Goal: Information Seeking & Learning: Find specific fact

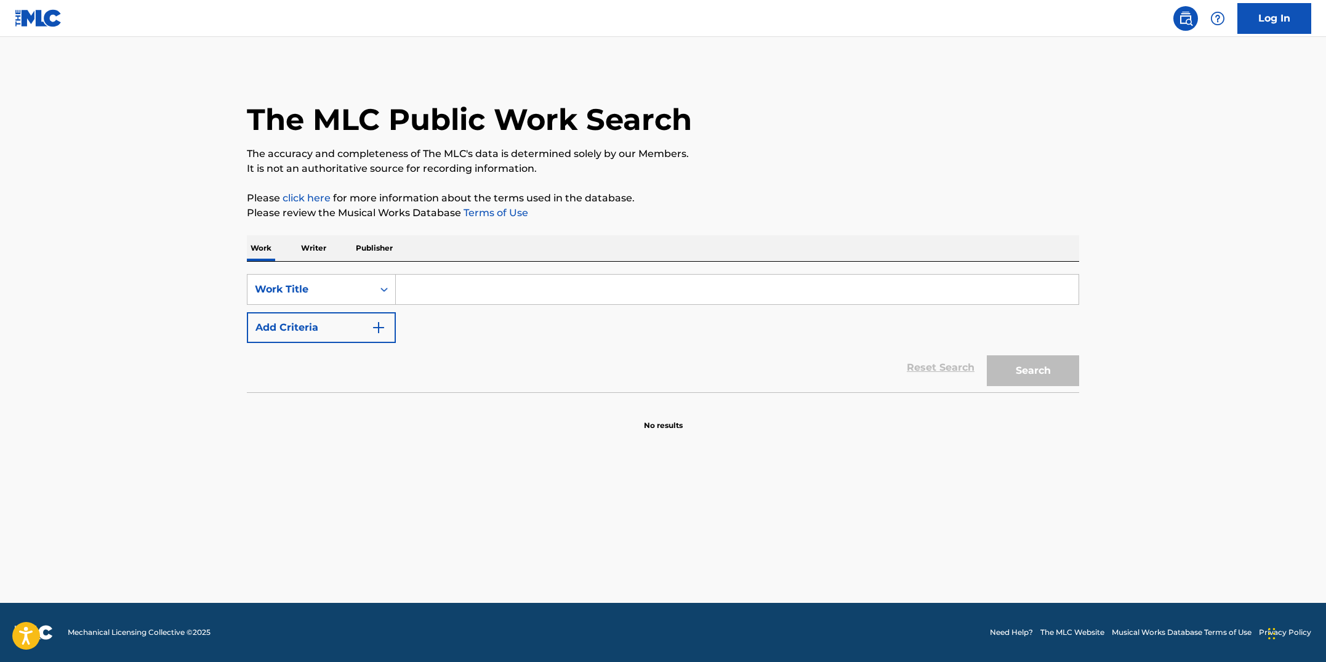
click at [459, 293] on input "Search Form" at bounding box center [737, 290] width 683 height 30
type input "SUMMERGIRL"
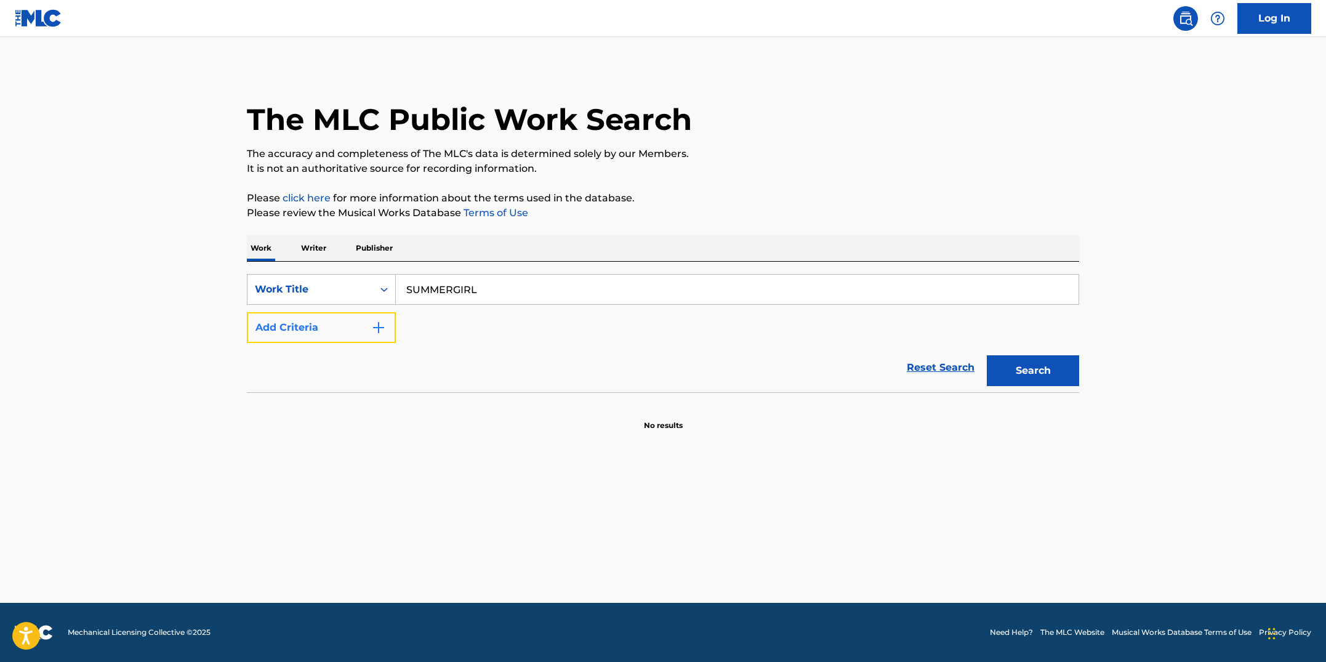
click at [390, 336] on button "Add Criteria" at bounding box center [321, 327] width 149 height 31
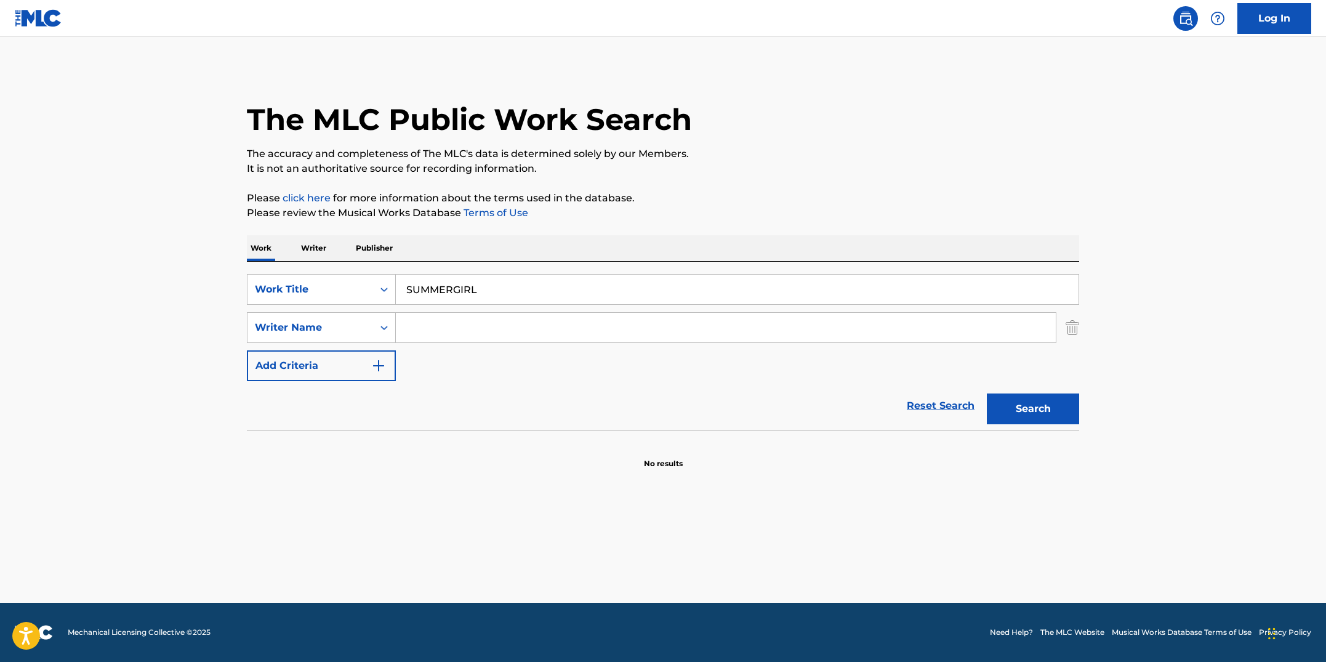
click at [419, 337] on input "Search Form" at bounding box center [726, 328] width 660 height 30
type input "HUGEL"
click at [987, 393] on button "Search" at bounding box center [1033, 408] width 92 height 31
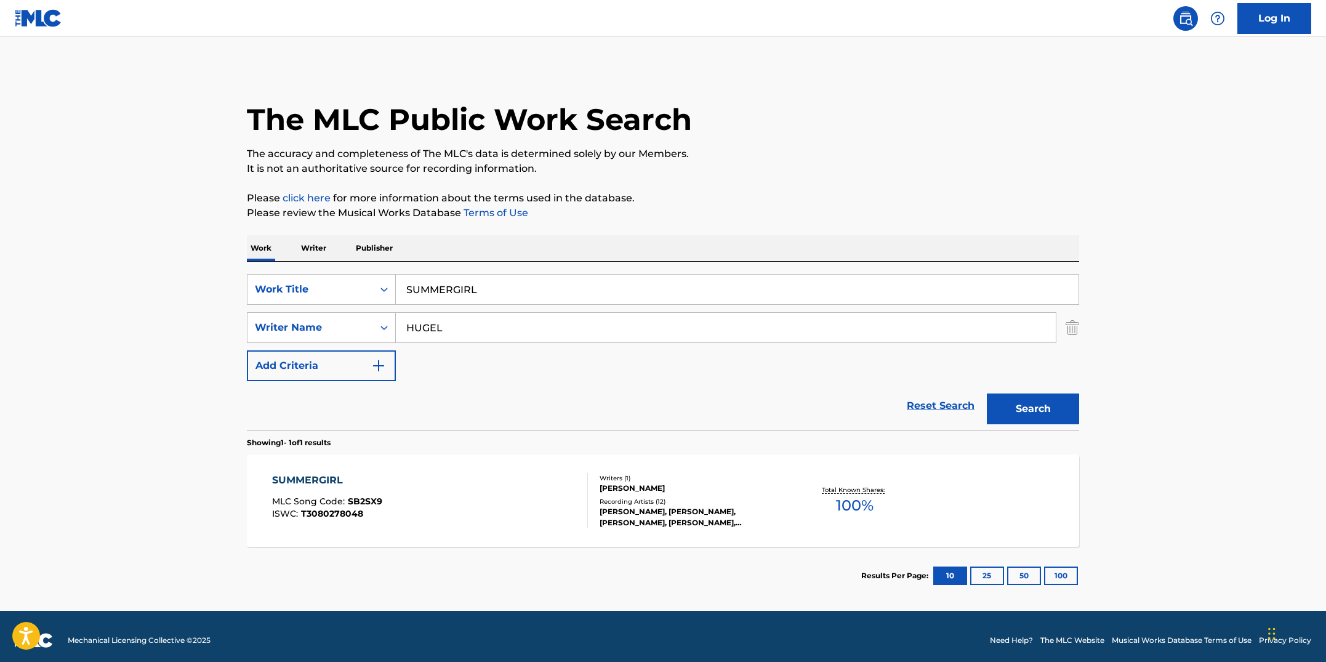
click at [488, 534] on div "SUMMERGIRL MLC Song Code : SB2SX9 ISWC : T3080278048 Writers ( 1 ) [PERSON_NAME…" at bounding box center [663, 500] width 833 height 92
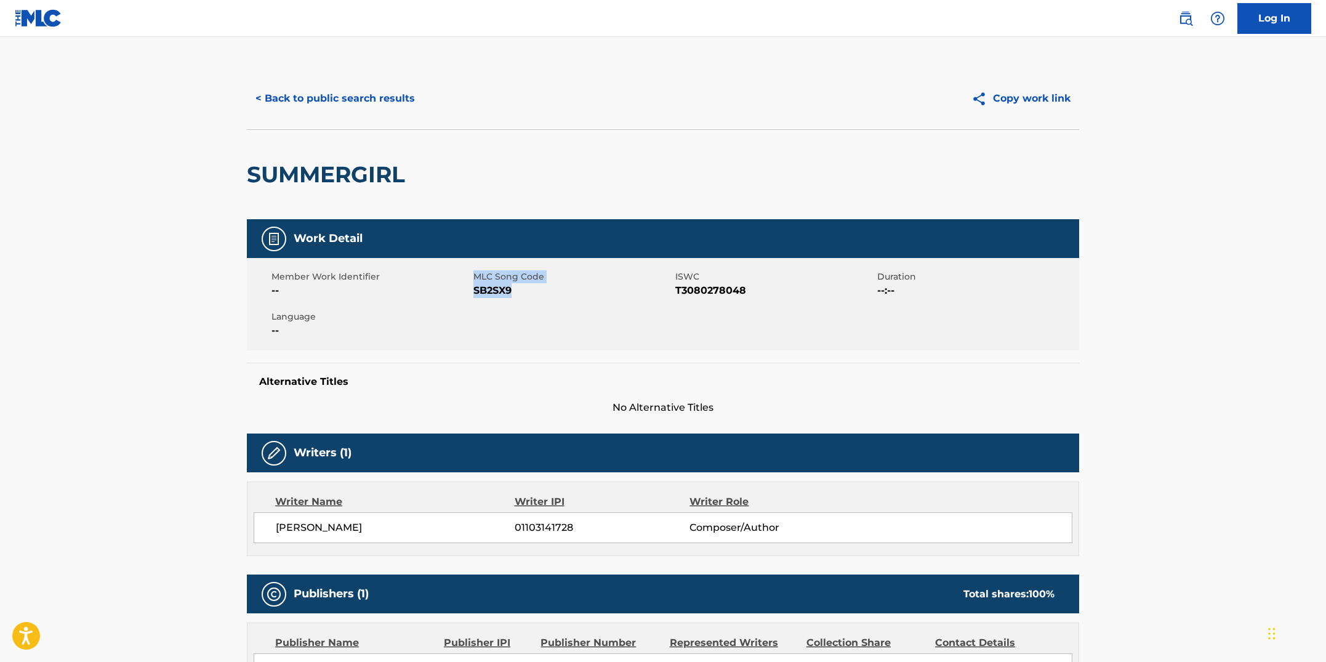
drag, startPoint x: 515, startPoint y: 289, endPoint x: 471, endPoint y: 284, distance: 44.6
click at [471, 284] on div "Member Work Identifier -- MLC Song Code SB2SX9 ISWC T3080278048 Duration --:-- …" at bounding box center [663, 304] width 833 height 92
click at [483, 295] on span "SB2SX9" at bounding box center [573, 290] width 199 height 15
drag, startPoint x: 511, startPoint y: 292, endPoint x: 476, endPoint y: 291, distance: 35.1
click at [476, 291] on span "SB2SX9" at bounding box center [573, 290] width 199 height 15
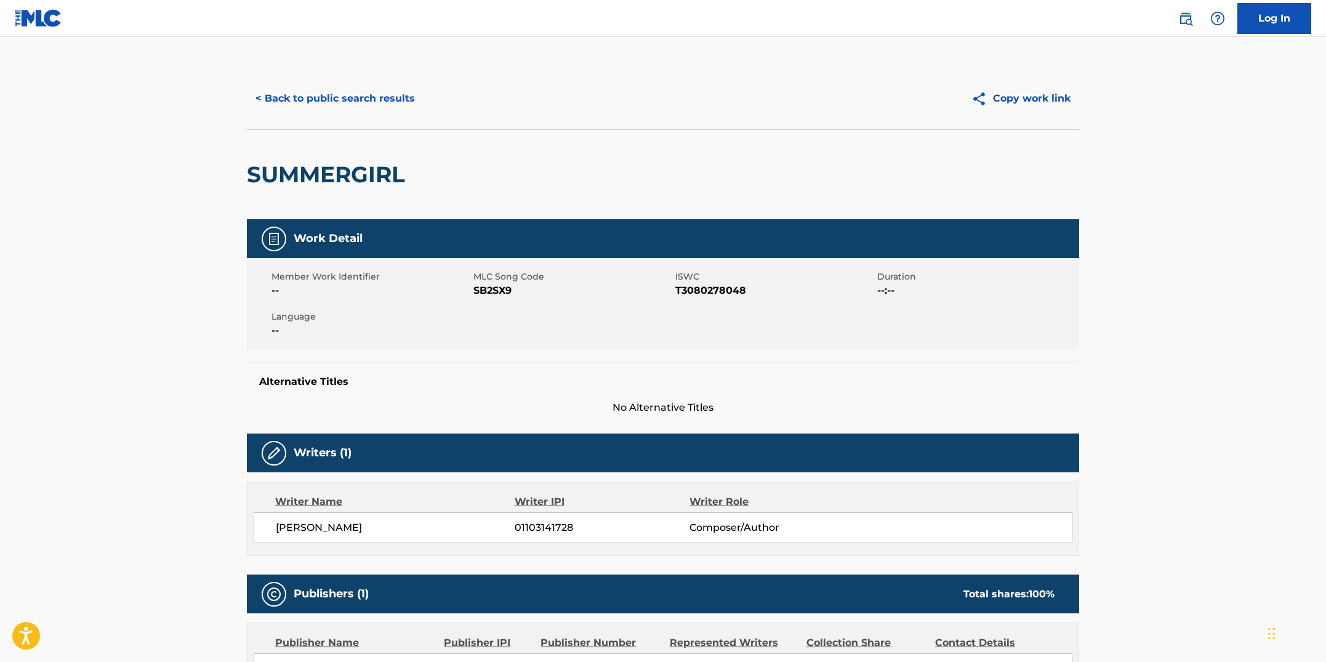
click at [527, 288] on span "SB2SX9" at bounding box center [573, 290] width 199 height 15
drag, startPoint x: 522, startPoint y: 291, endPoint x: 475, endPoint y: 288, distance: 47.5
click at [475, 288] on span "SB2SX9" at bounding box center [573, 290] width 199 height 15
copy span "SB2SX9"
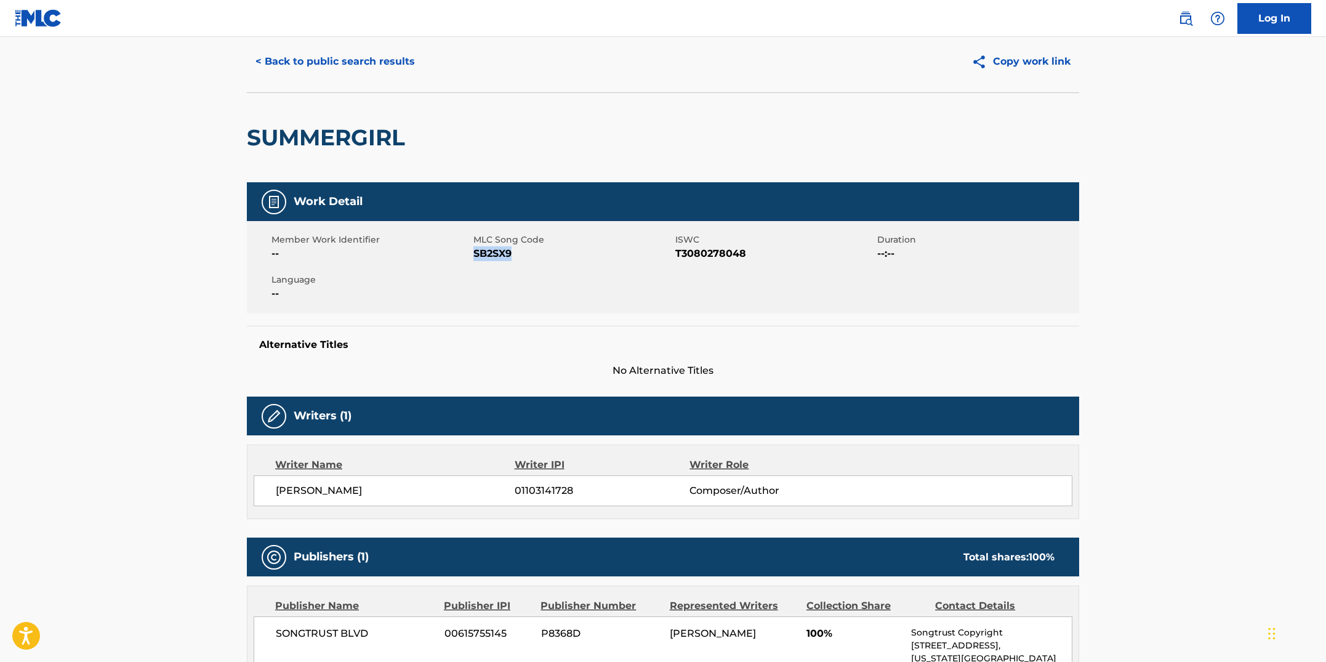
scroll to position [38, 0]
click at [368, 67] on button "< Back to public search results" at bounding box center [335, 61] width 177 height 31
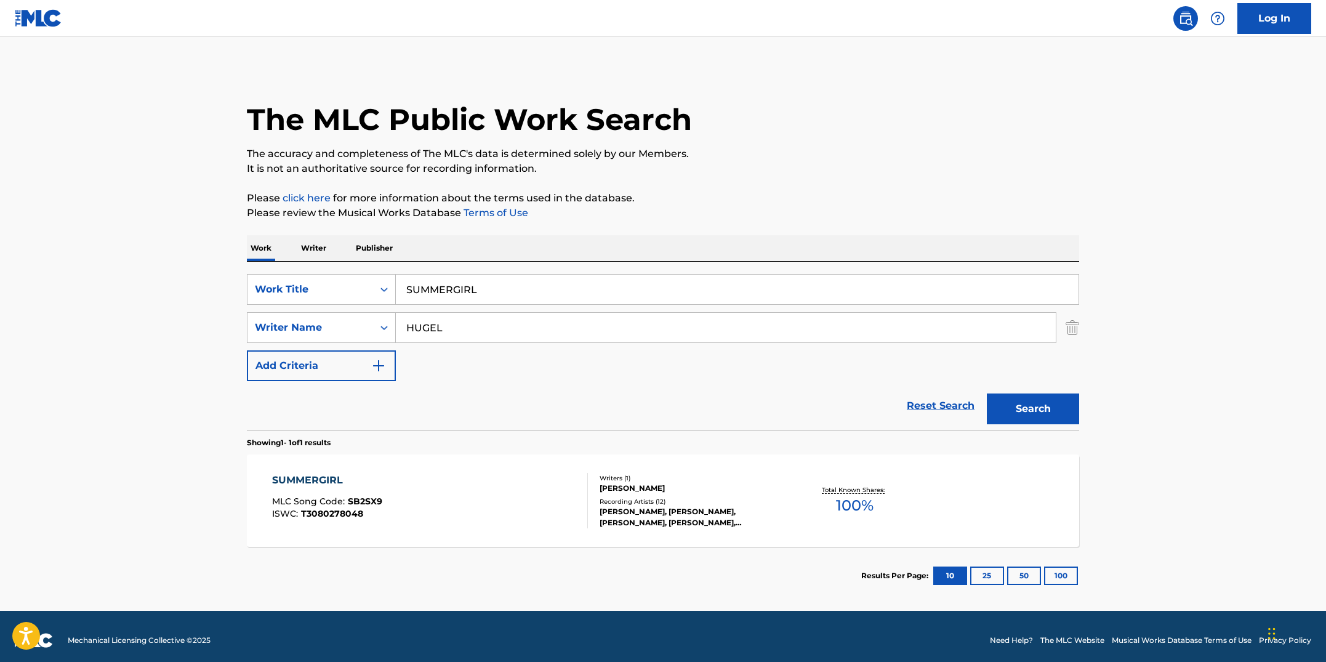
click at [362, 257] on p "Publisher" at bounding box center [374, 248] width 44 height 26
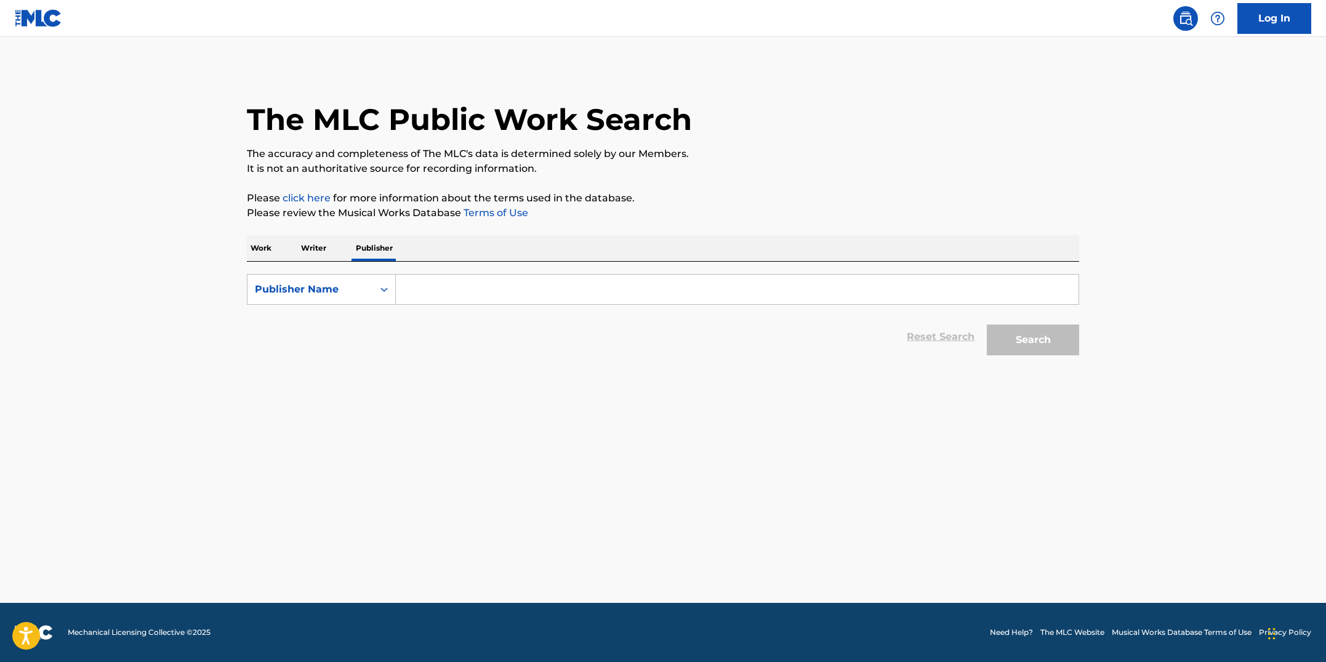
click at [455, 286] on input "Search Form" at bounding box center [737, 290] width 683 height 30
type input "duetti beats"
click at [987, 325] on button "Search" at bounding box center [1033, 340] width 92 height 31
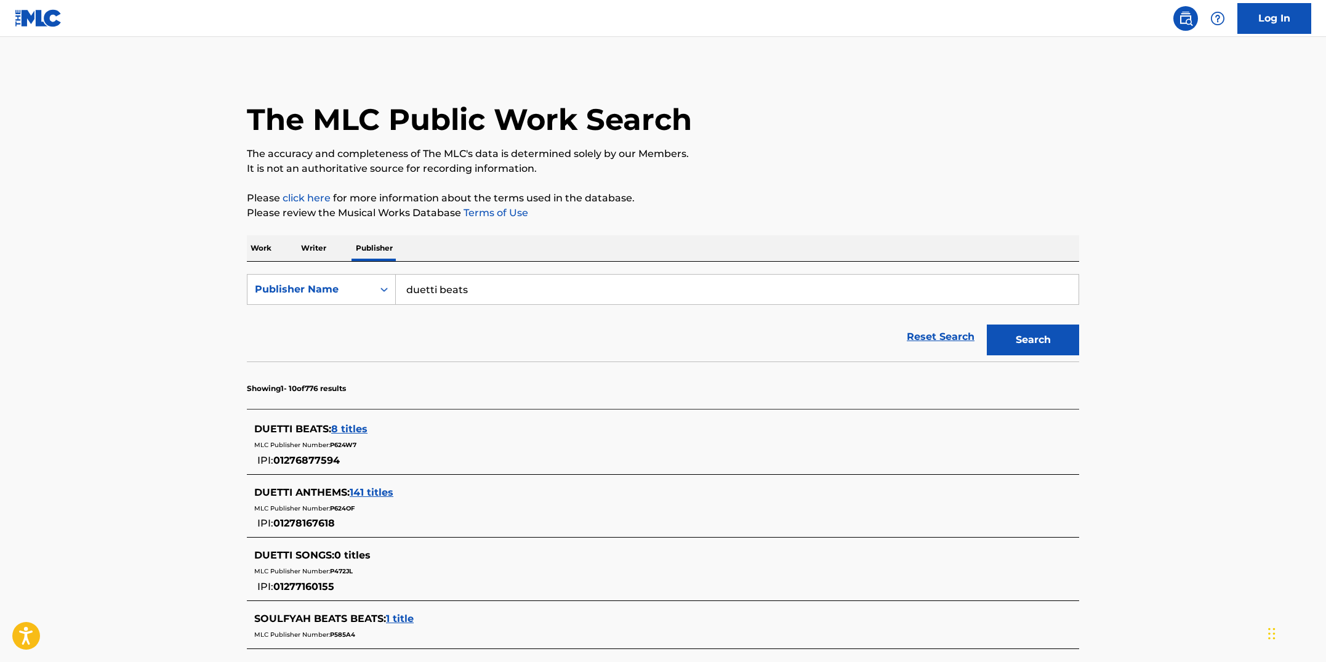
click at [365, 430] on span "8 titles" at bounding box center [349, 429] width 36 height 12
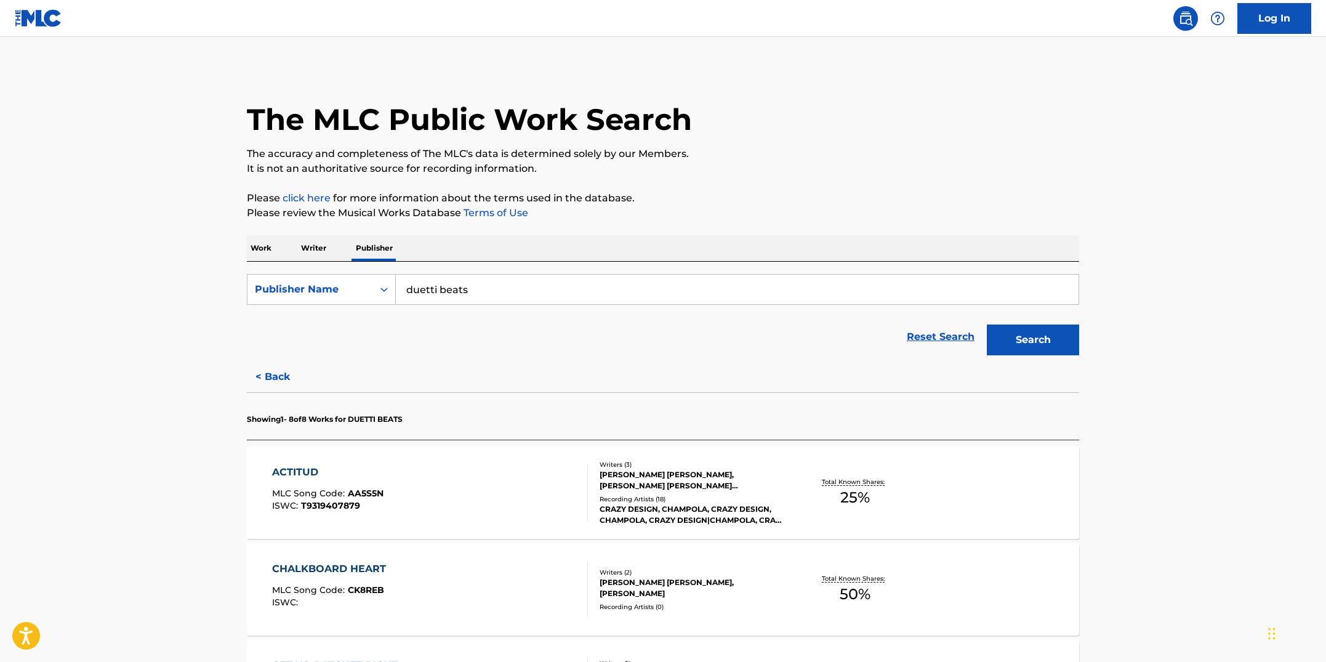
click at [517, 484] on div "ACTITUD MLC Song Code : AA5S5N ISWC : T9319407879" at bounding box center [430, 492] width 317 height 55
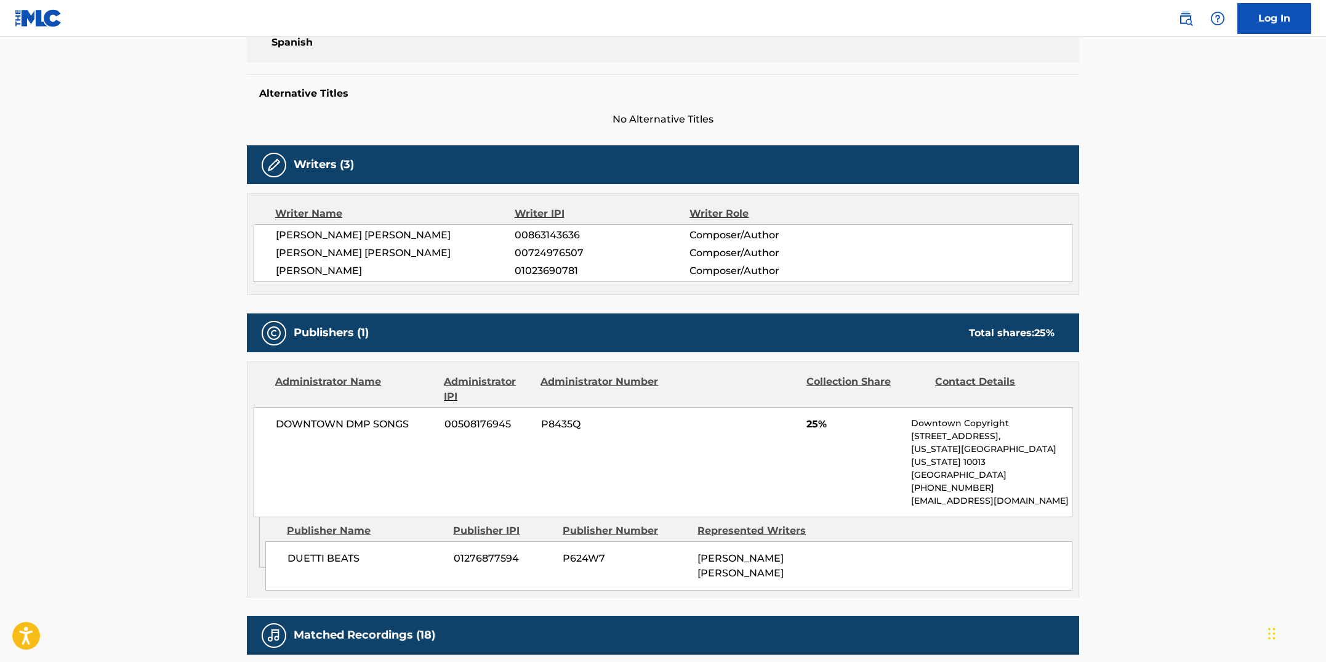
scroll to position [331, 0]
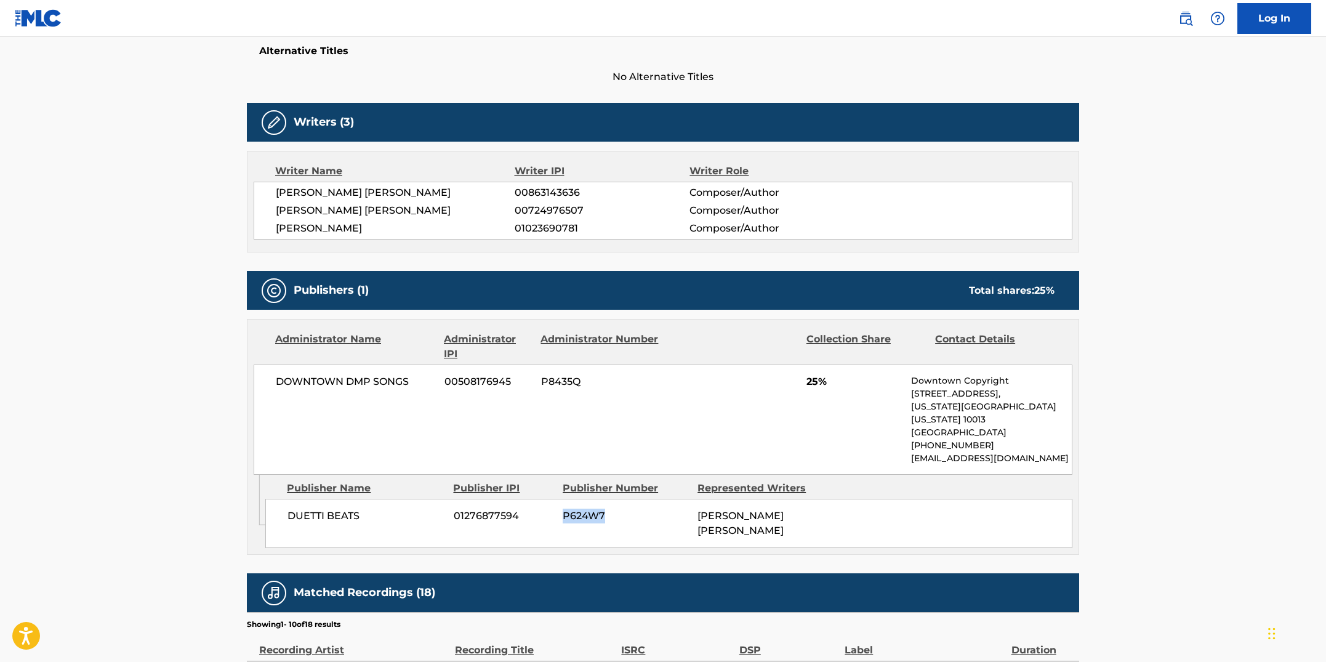
drag, startPoint x: 613, startPoint y: 512, endPoint x: 566, endPoint y: 509, distance: 46.9
click at [566, 509] on span "P624W7" at bounding box center [626, 516] width 126 height 15
copy span "P624W7"
drag, startPoint x: 588, startPoint y: 381, endPoint x: 540, endPoint y: 385, distance: 48.2
click at [541, 385] on span "P8435Q" at bounding box center [600, 381] width 119 height 15
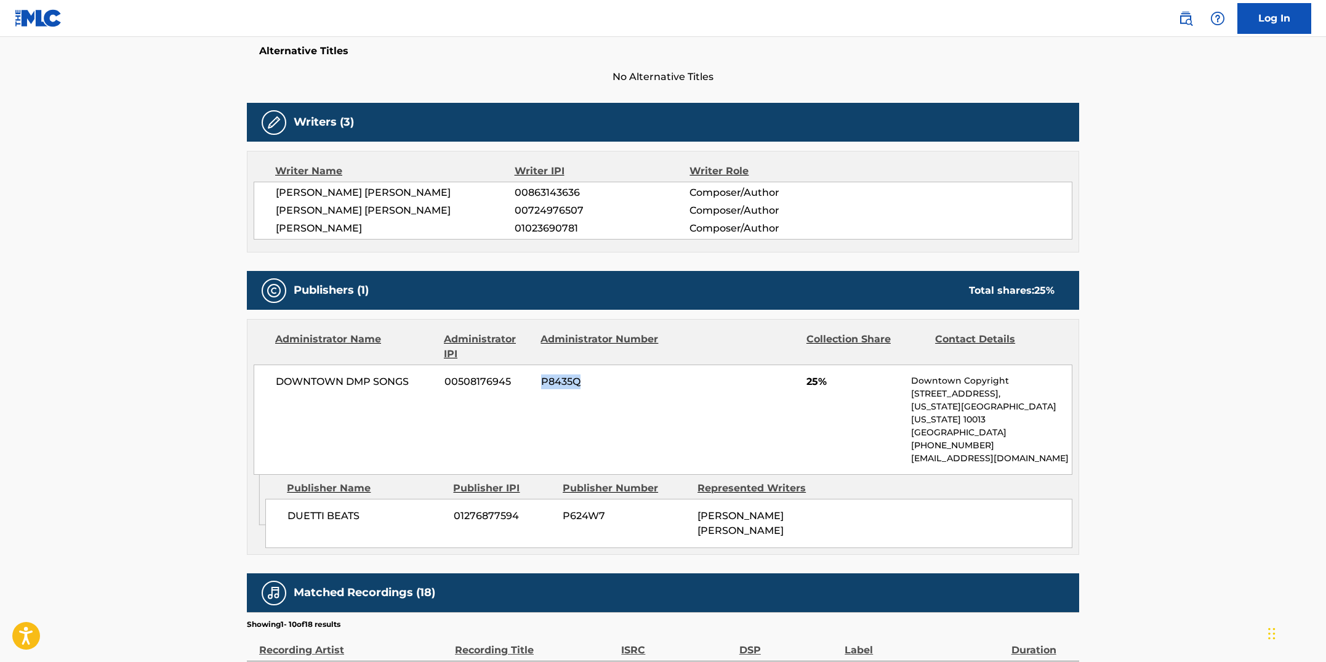
copy span "P8435Q"
click at [520, 431] on div "DOWNTOWN DMP SONGS 00508176945 P8435Q 25% Downtown Copyright [STREET_ADDRESS][U…" at bounding box center [663, 420] width 819 height 110
drag, startPoint x: 502, startPoint y: 384, endPoint x: 446, endPoint y: 384, distance: 56.0
click at [446, 384] on span "00508176945" at bounding box center [488, 381] width 87 height 15
drag, startPoint x: 520, startPoint y: 512, endPoint x: 454, endPoint y: 510, distance: 65.3
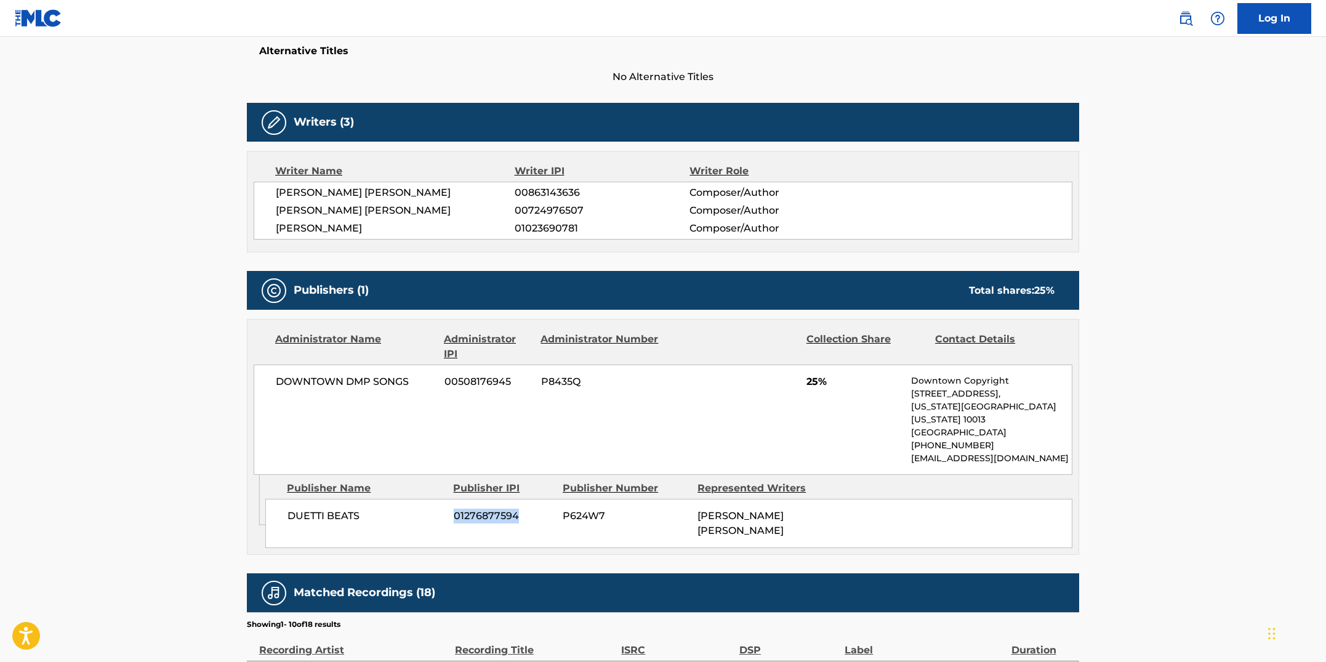
click at [454, 510] on span "01276877594" at bounding box center [504, 516] width 100 height 15
copy span "01276877594"
drag, startPoint x: 518, startPoint y: 385, endPoint x: 448, endPoint y: 381, distance: 70.3
click at [448, 381] on span "00508176945" at bounding box center [488, 381] width 87 height 15
copy span "00508176945"
